Goal: Book appointment/travel/reservation

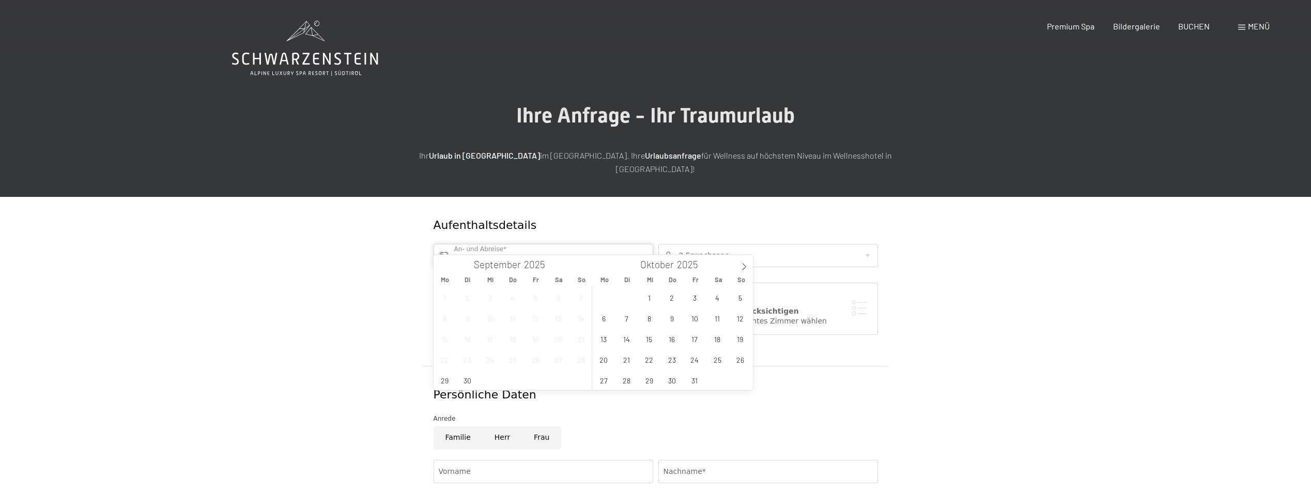
click at [507, 246] on input "text" at bounding box center [544, 255] width 220 height 23
click at [600, 380] on span "27" at bounding box center [604, 380] width 20 height 20
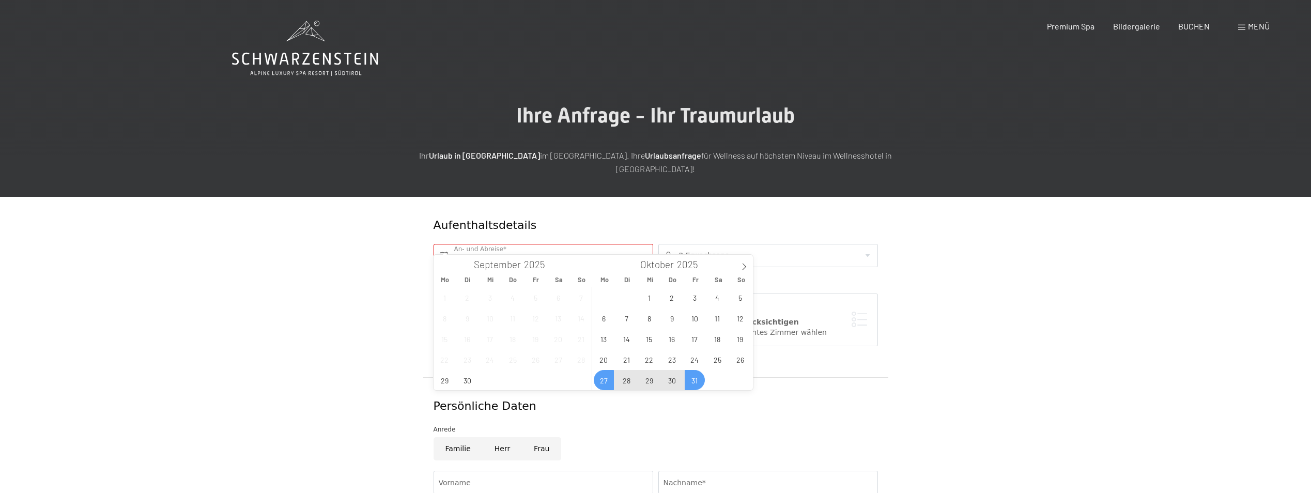
click at [696, 383] on span "31" at bounding box center [695, 380] width 20 height 20
type input "Mo. 27.10.2025 - Fr. 31.10.2025"
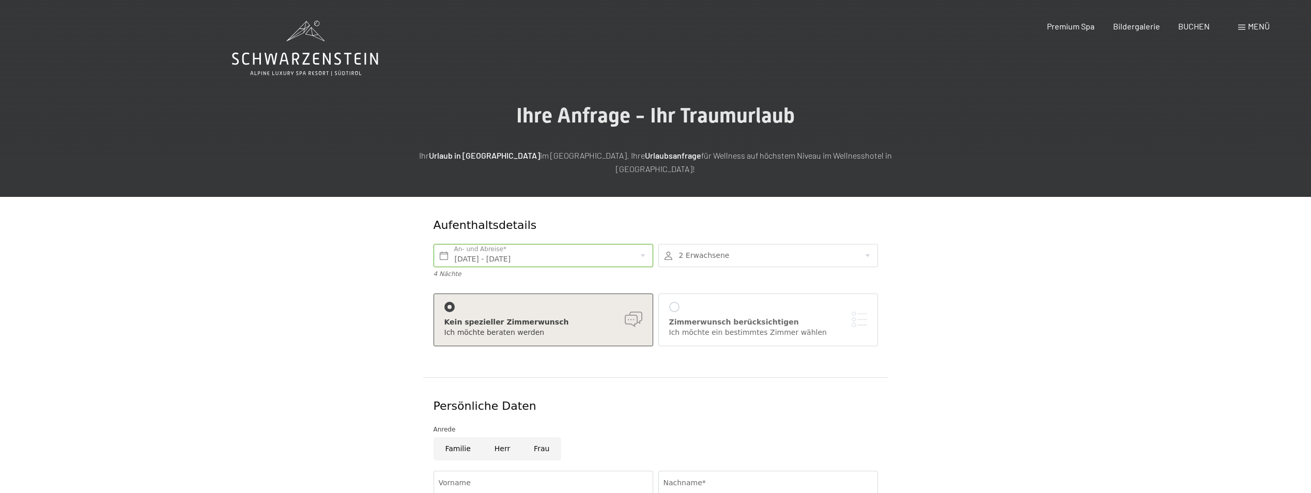
click at [697, 244] on div at bounding box center [769, 255] width 220 height 23
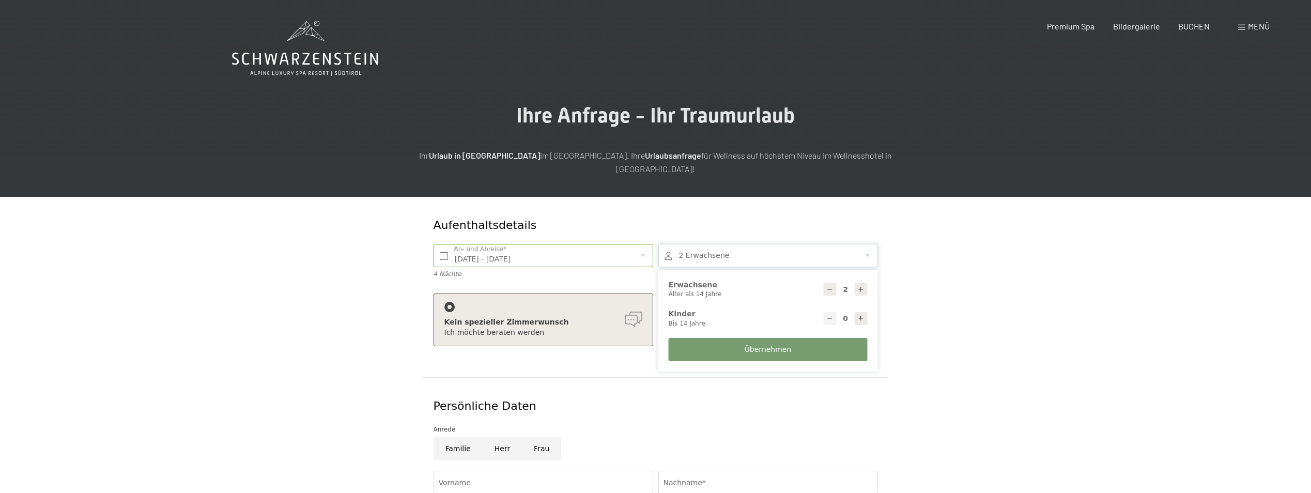
click at [865, 312] on div at bounding box center [861, 318] width 13 height 13
type input "1"
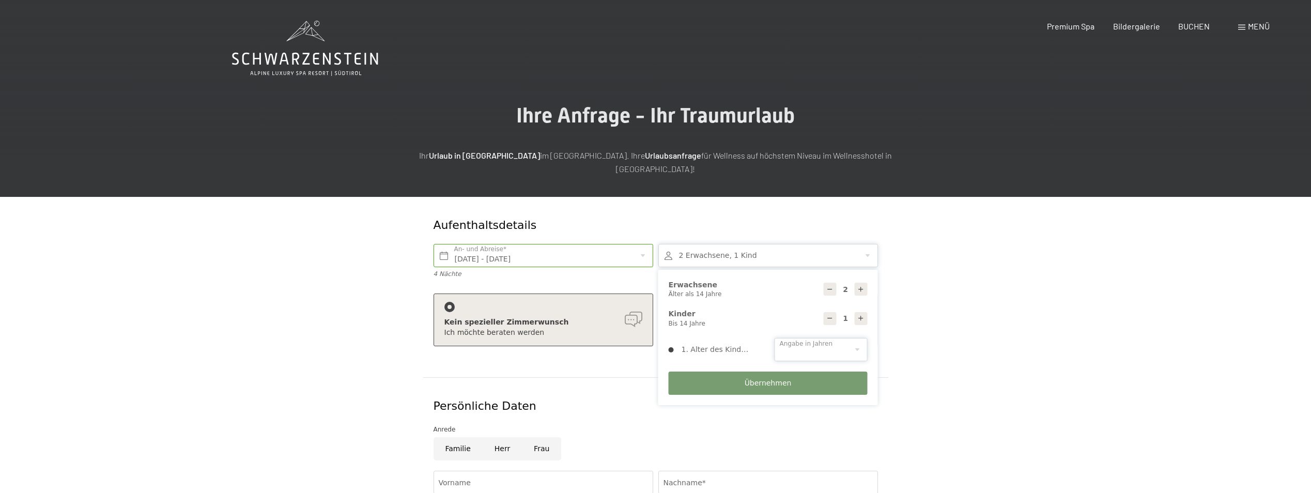
click at [859, 338] on select "0 1 2 3 4 5 6 7 8 9 10 11 12 13 14" at bounding box center [821, 349] width 93 height 23
select select "6"
click at [775, 338] on select "0 1 2 3 4 5 6 7 8 9 10 11 12 13 14" at bounding box center [821, 349] width 93 height 23
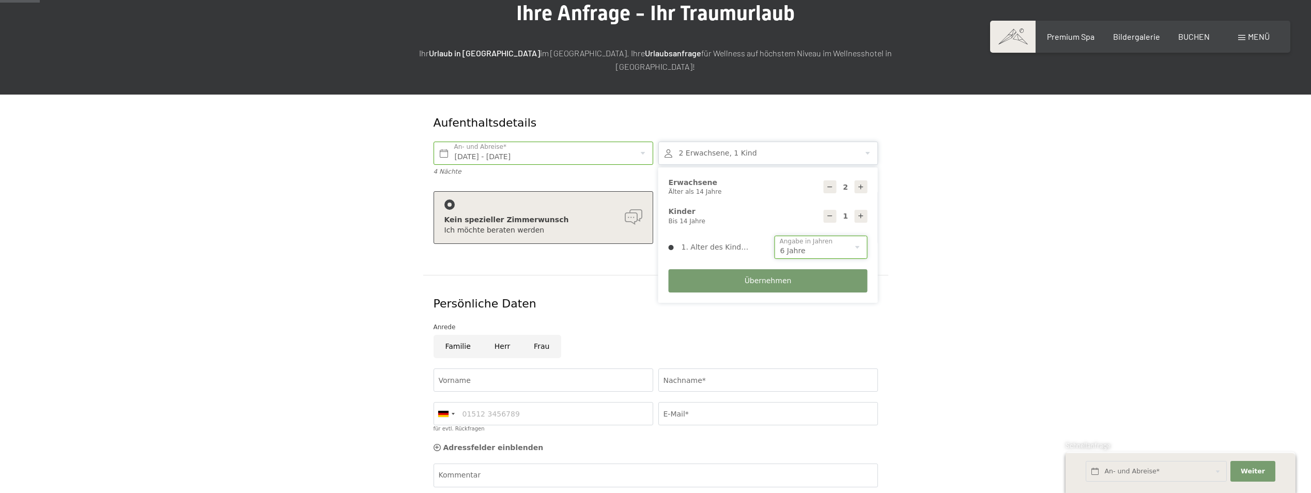
scroll to position [103, 0]
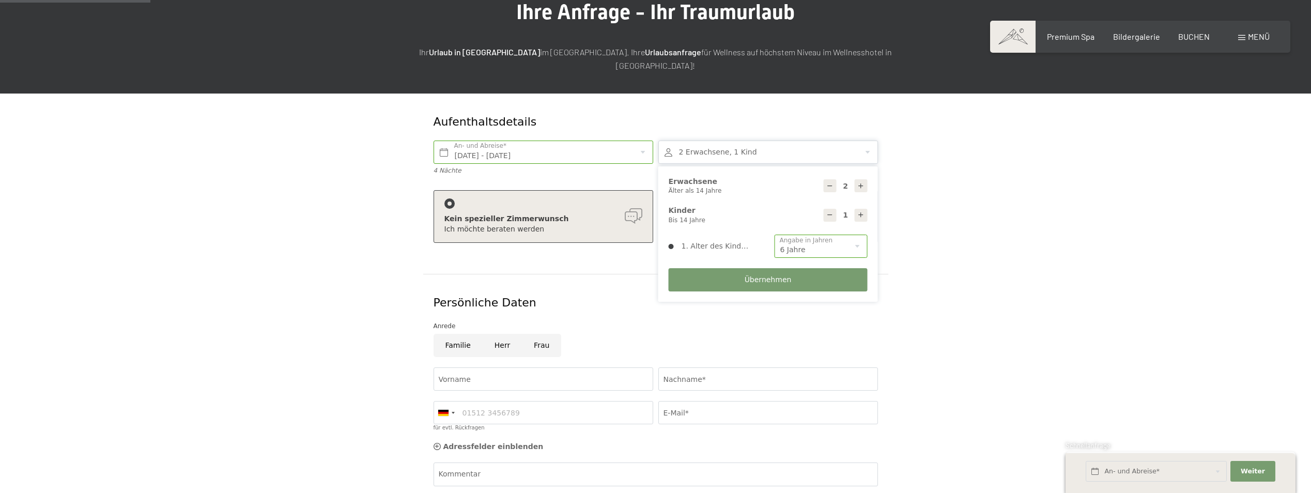
click at [499, 334] on input "Herr" at bounding box center [502, 345] width 39 height 23
radio input "true"
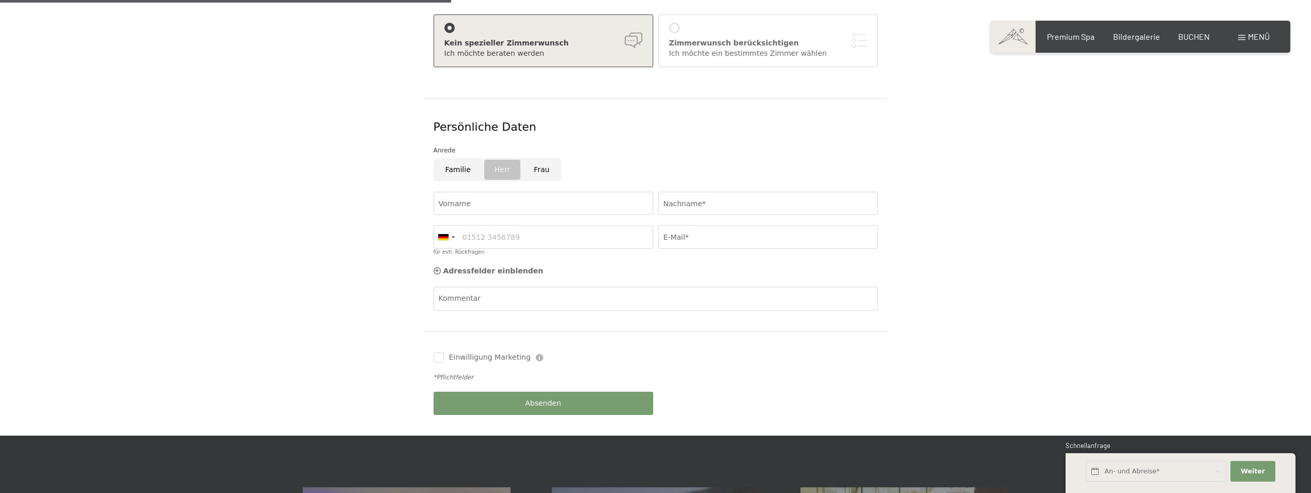
scroll to position [310, 0]
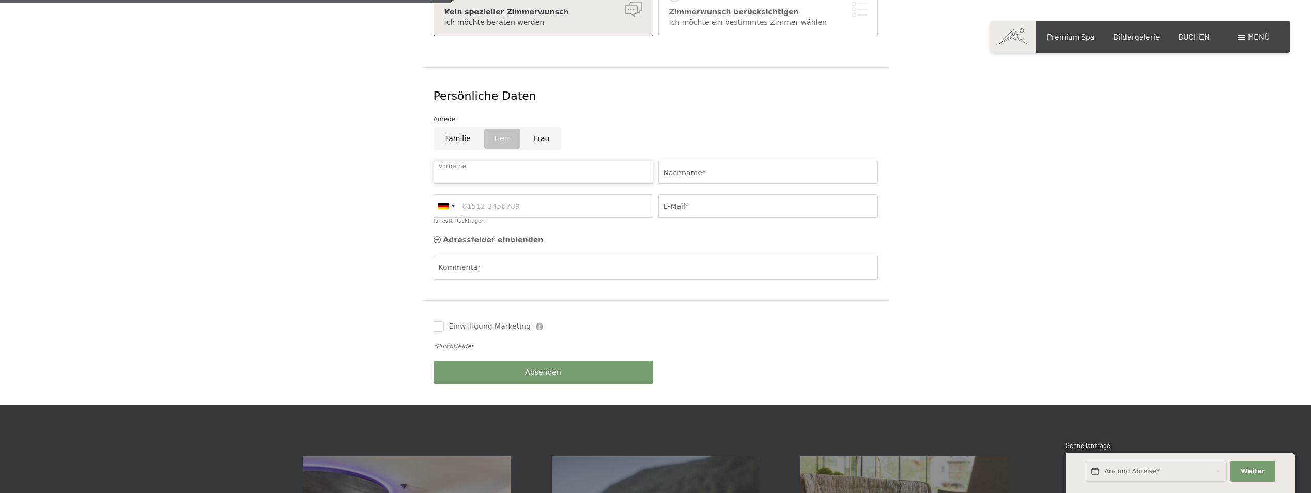
click at [469, 161] on input "Vorname" at bounding box center [544, 172] width 220 height 23
type input "Manuel"
type input "Stabentheiner"
type input "06642024764"
type input "info@alpenhof-wolayersee.at"
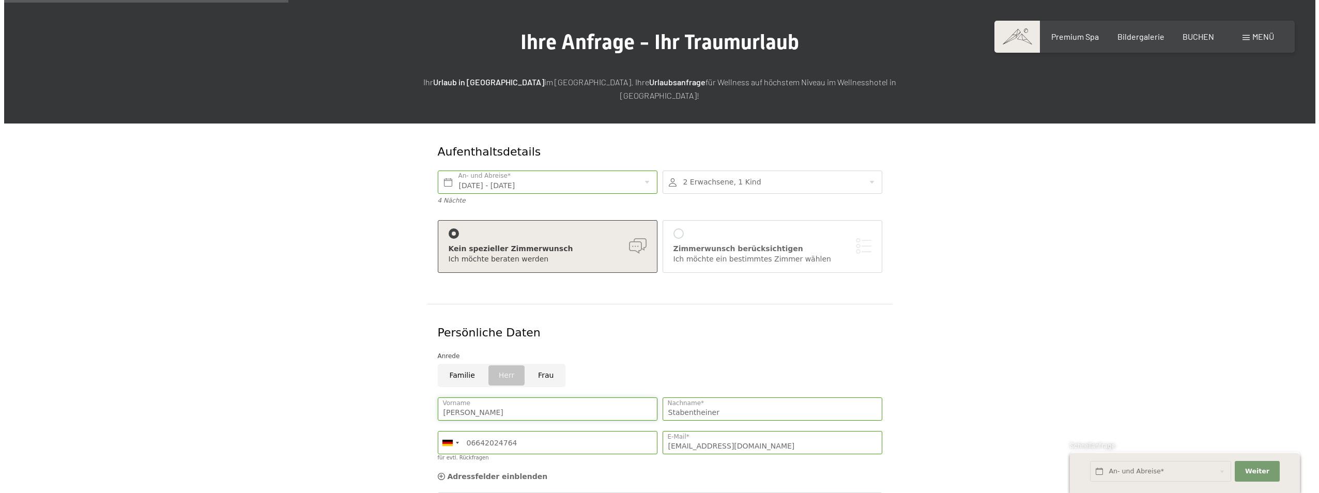
scroll to position [0, 0]
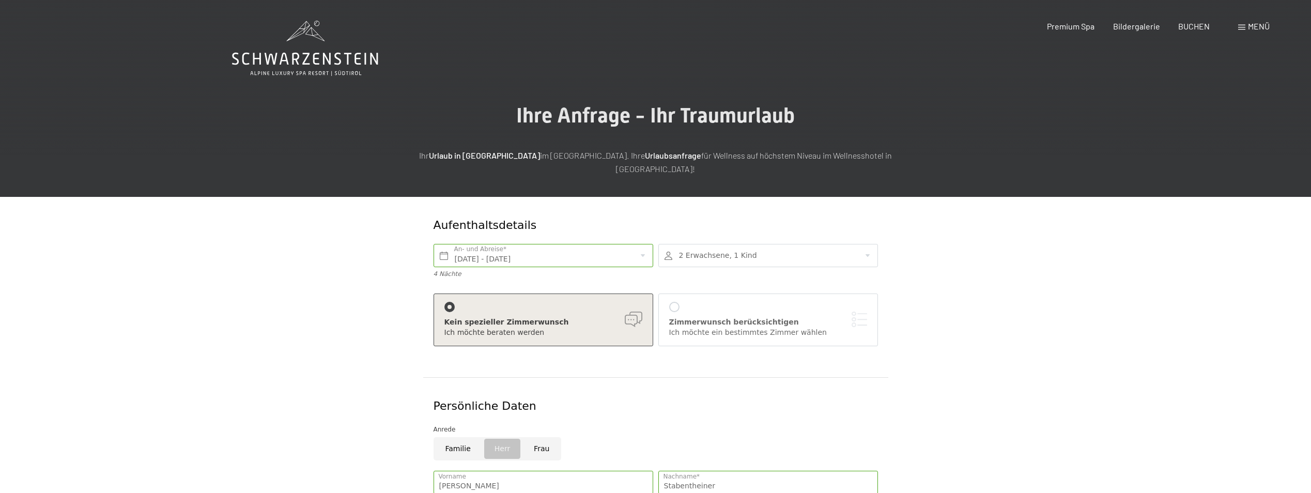
click at [679, 302] on div at bounding box center [674, 307] width 10 height 10
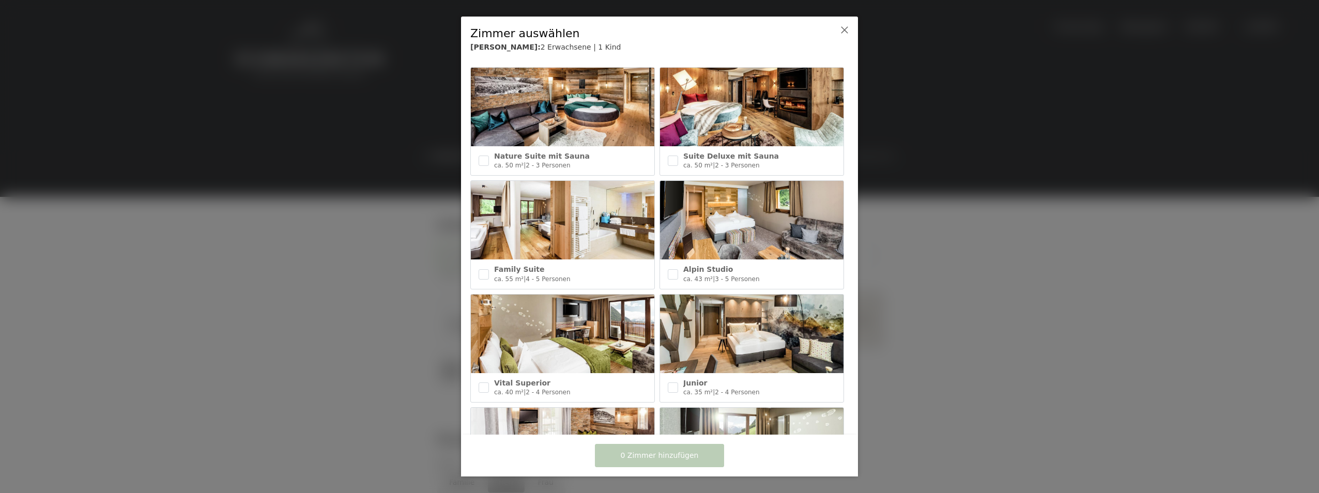
scroll to position [258, 0]
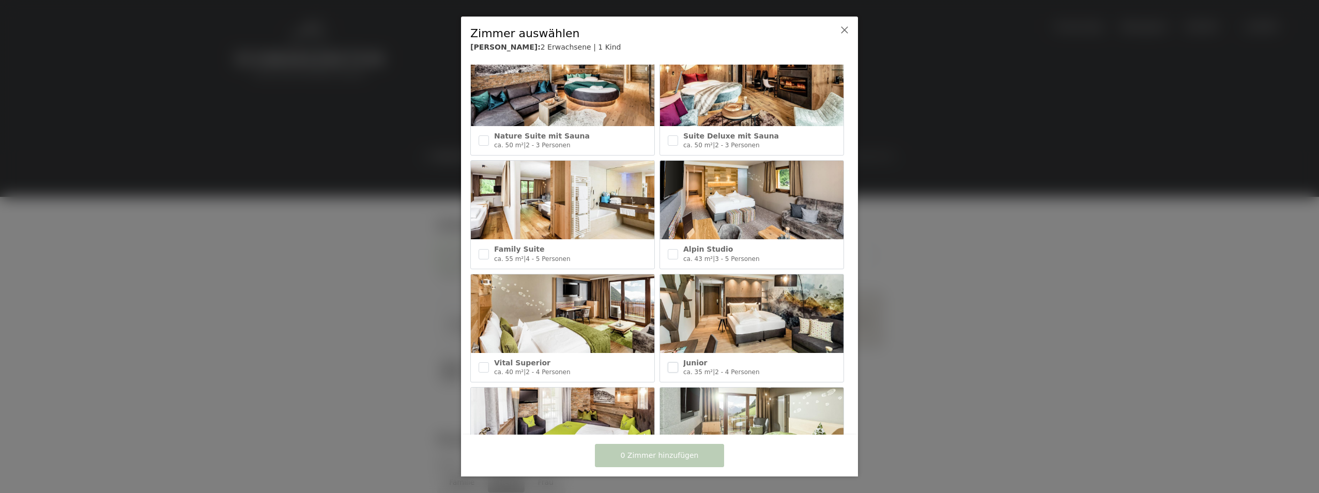
click at [670, 362] on input "checkbox" at bounding box center [673, 367] width 10 height 10
checkbox input "true"
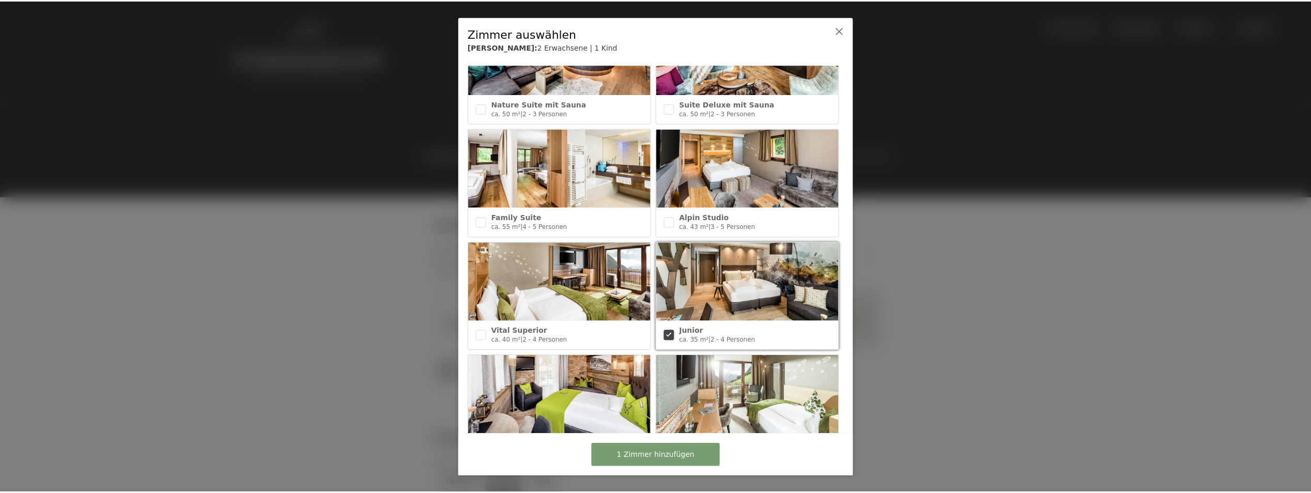
scroll to position [289, 0]
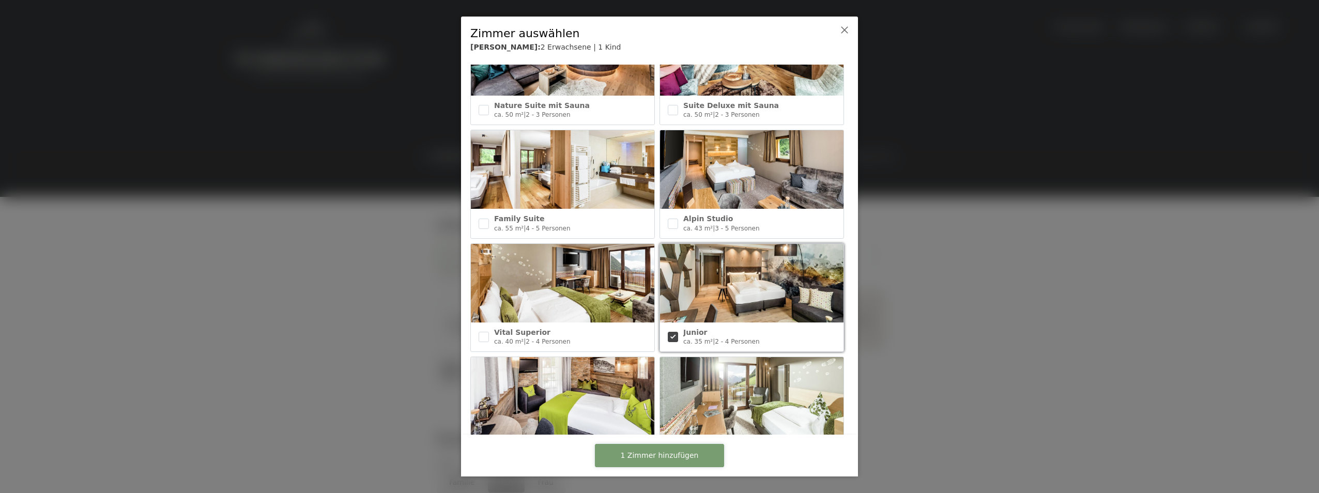
click at [667, 452] on span "1 Zimmer hinzufügen" at bounding box center [660, 456] width 78 height 10
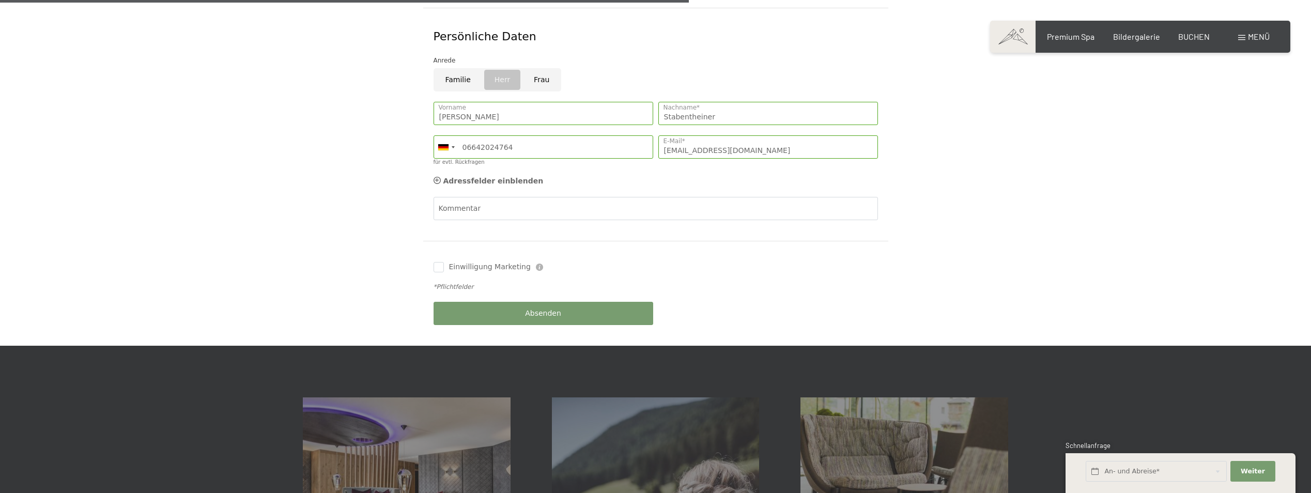
scroll to position [569, 0]
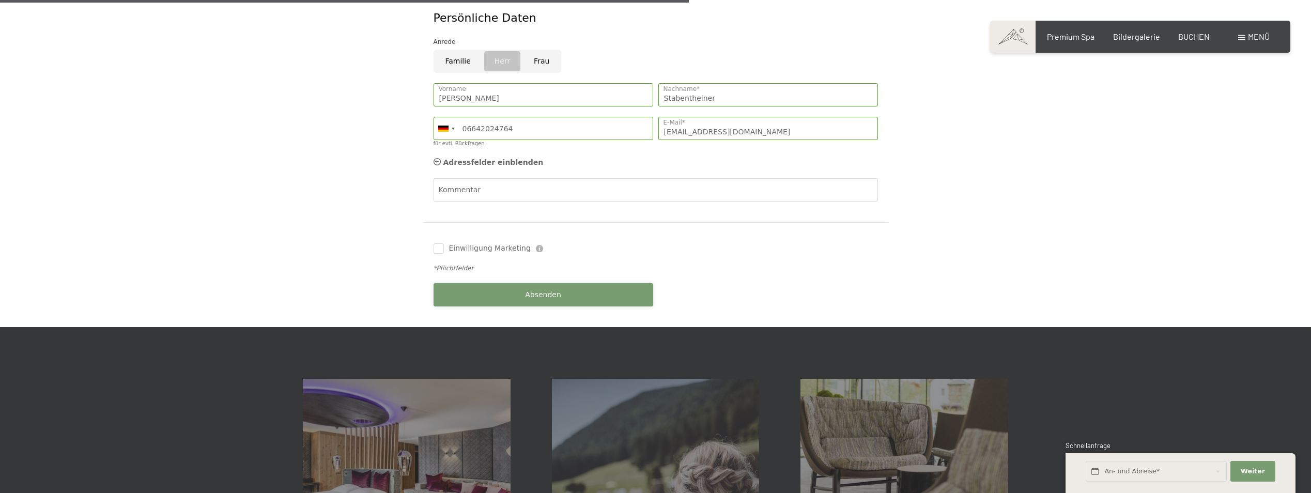
click at [518, 283] on button "Absenden" at bounding box center [544, 294] width 220 height 23
